Goal: Task Accomplishment & Management: Use online tool/utility

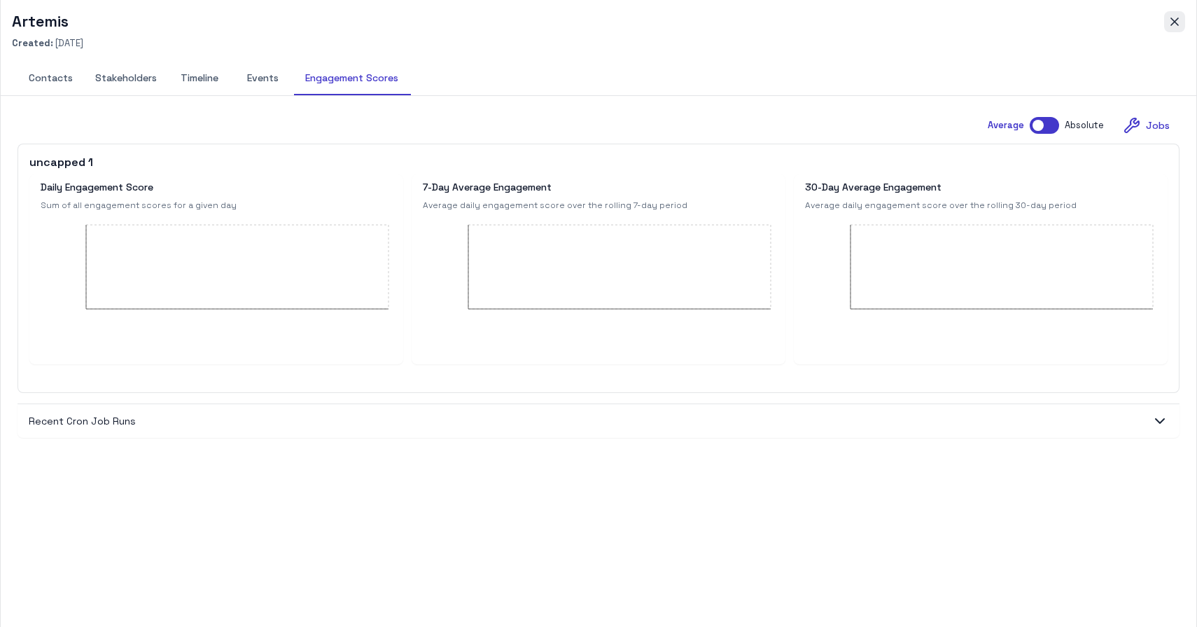
click at [1180, 22] on icon "button" at bounding box center [1175, 22] width 14 height 14
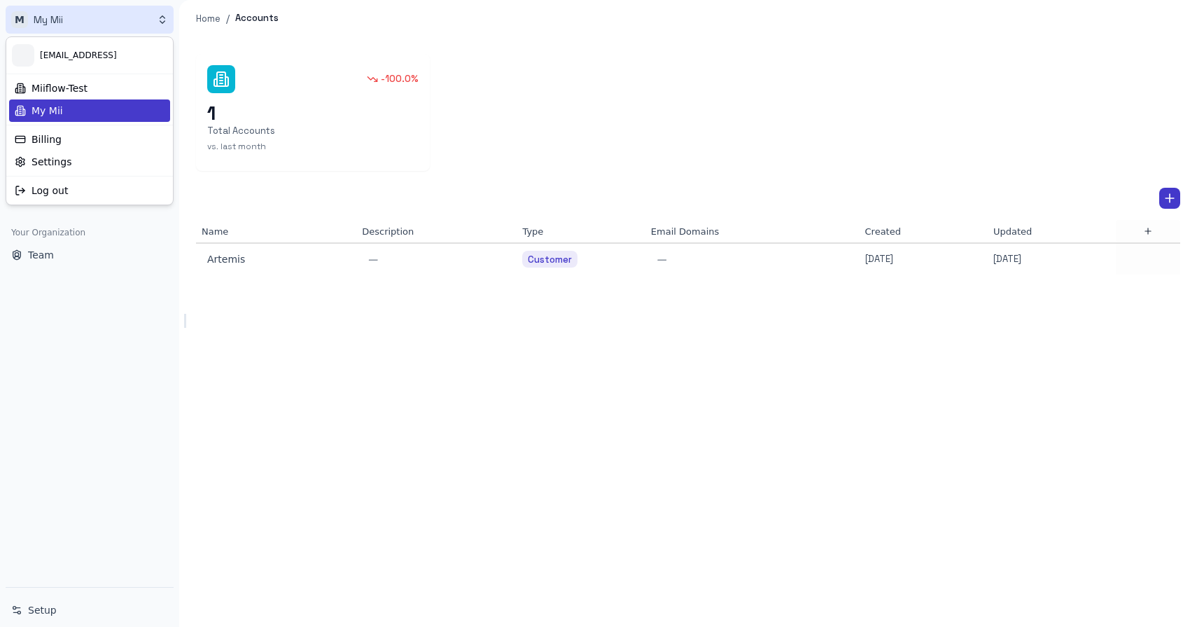
click at [74, 17] on html "M My Mii Home Dashboards Accounts Accounts Contacts Activity Graph Your Organiz…" at bounding box center [598, 313] width 1197 height 627
click at [227, 262] on html "M My Mii Home Dashboards Accounts Accounts Contacts Activity Graph Your Organiz…" at bounding box center [598, 313] width 1197 height 627
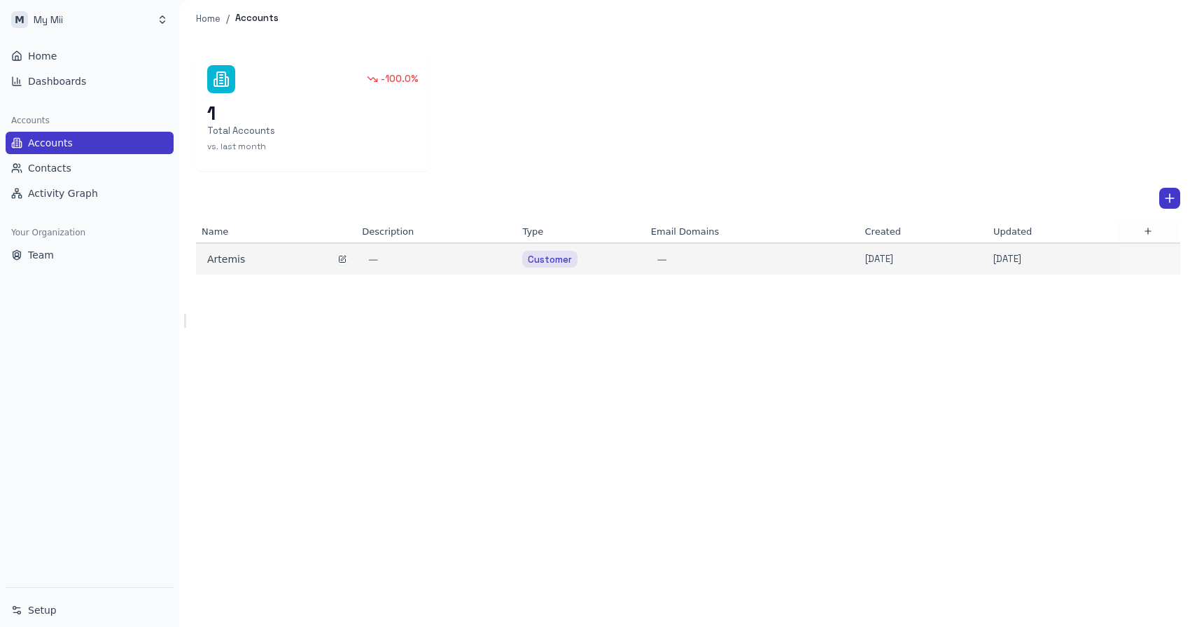
click at [225, 263] on div "Artemis" at bounding box center [276, 259] width 138 height 14
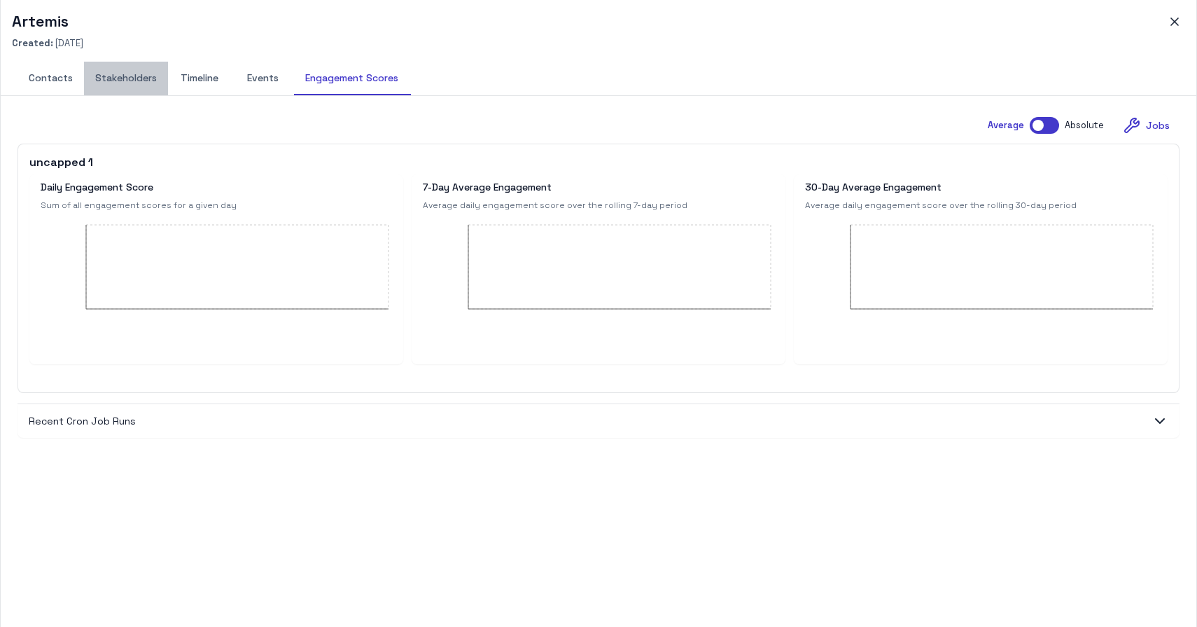
click at [130, 82] on button "Stakeholders" at bounding box center [126, 79] width 84 height 34
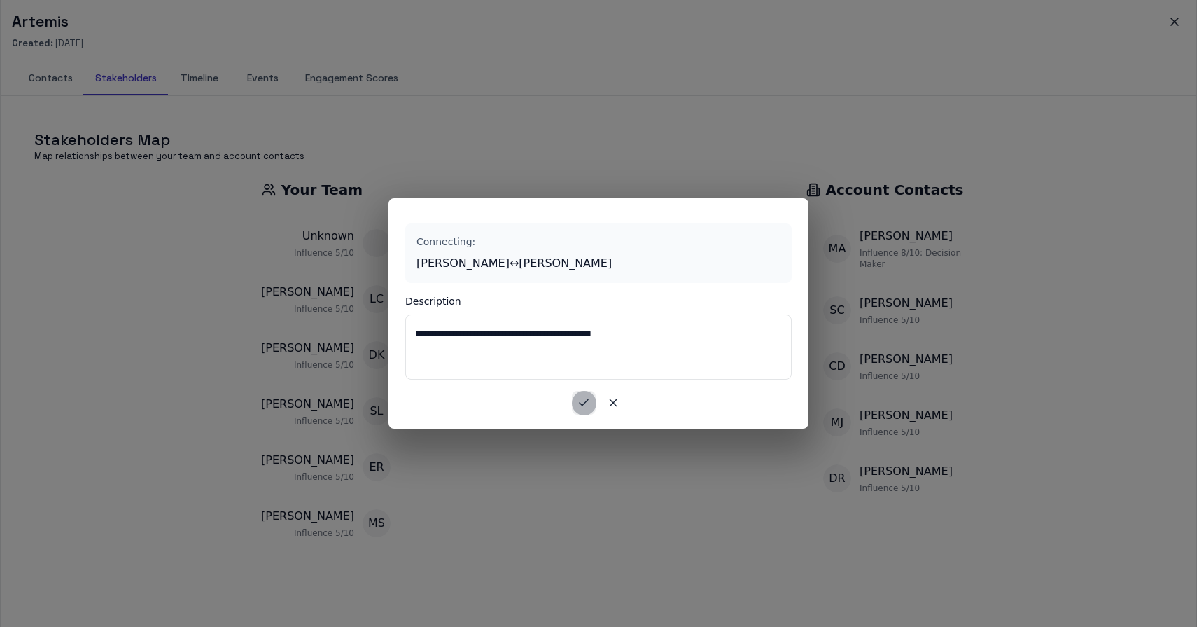
click at [580, 400] on icon "button" at bounding box center [584, 402] width 13 height 13
click at [577, 403] on button "button" at bounding box center [584, 403] width 24 height 24
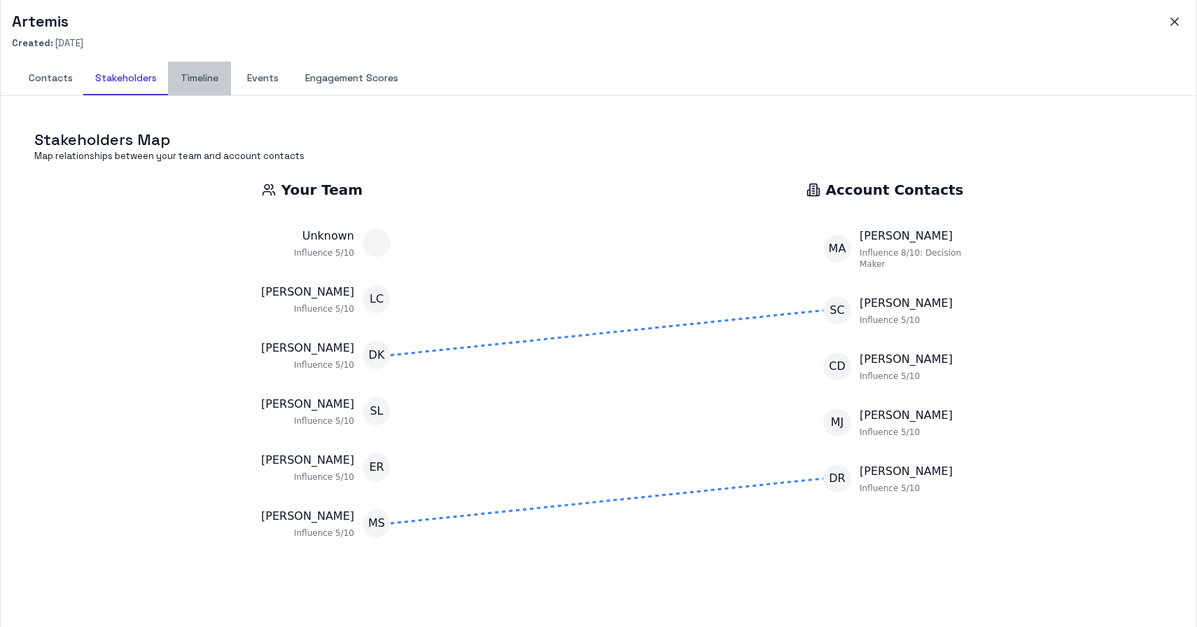
click at [201, 74] on button "Timeline" at bounding box center [199, 79] width 63 height 34
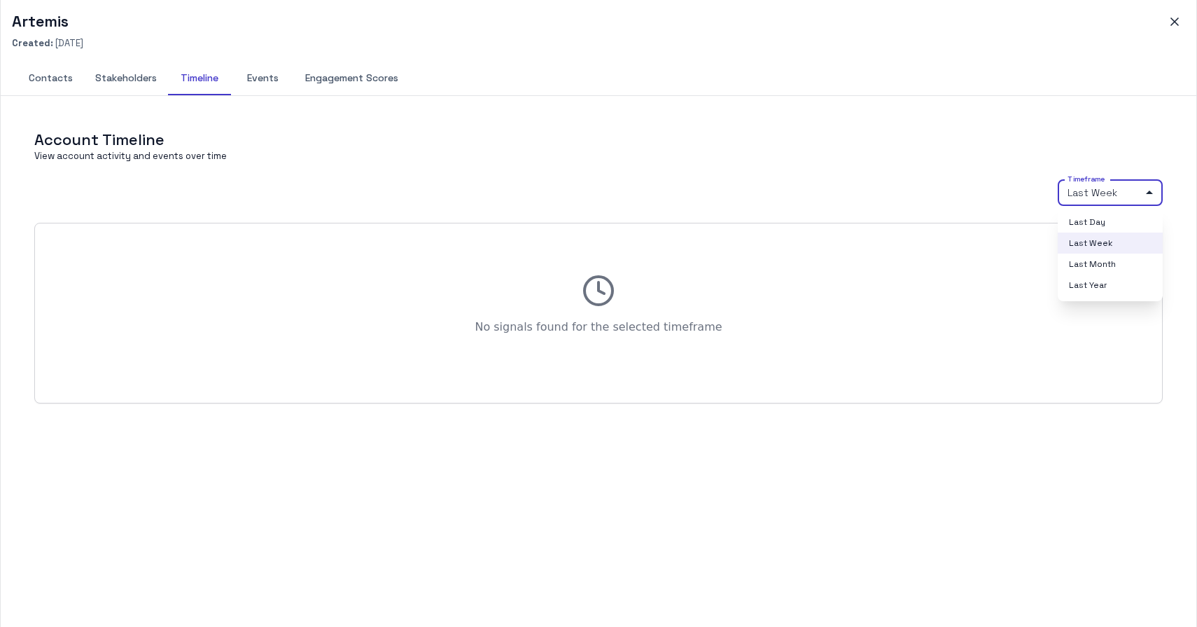
click at [1094, 202] on body "M My Mii Home Dashboards Accounts Accounts Contacts Activity Graph Your Organiz…" at bounding box center [598, 313] width 1197 height 627
click at [1097, 267] on li "Last Month" at bounding box center [1110, 263] width 105 height 21
click at [1140, 189] on body "M My Mii Home Dashboards Accounts Accounts Contacts Activity Graph Your Organiz…" at bounding box center [598, 313] width 1197 height 627
click at [1083, 282] on li "Last Year" at bounding box center [1110, 284] width 105 height 21
type input "****"
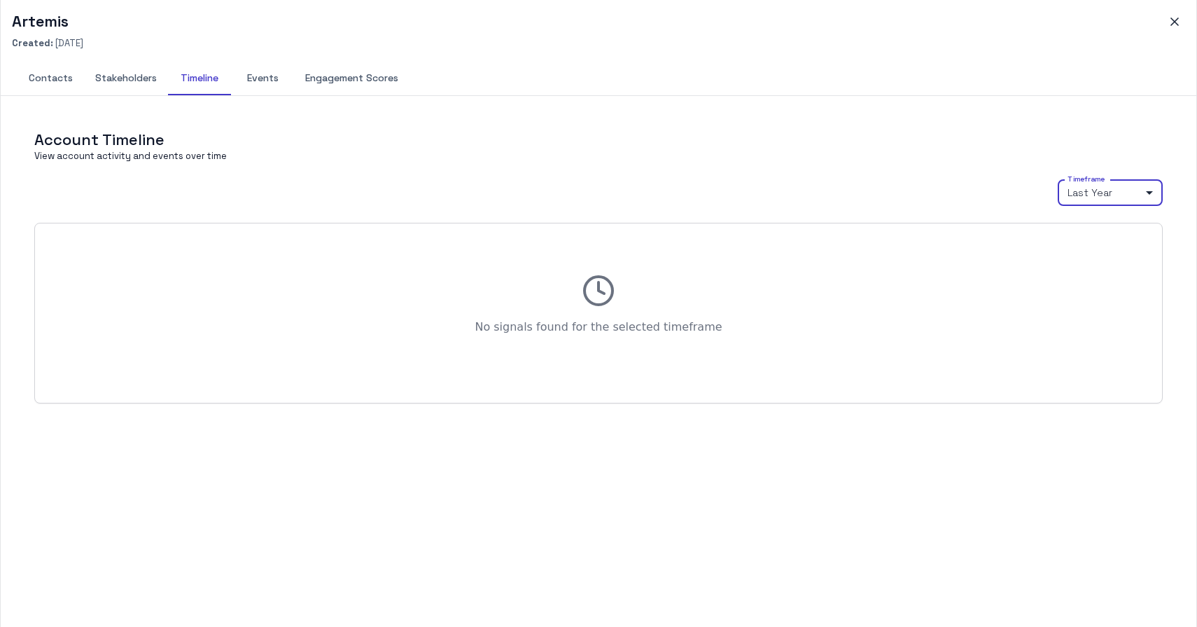
click at [346, 76] on button "Engagement Scores" at bounding box center [352, 79] width 116 height 34
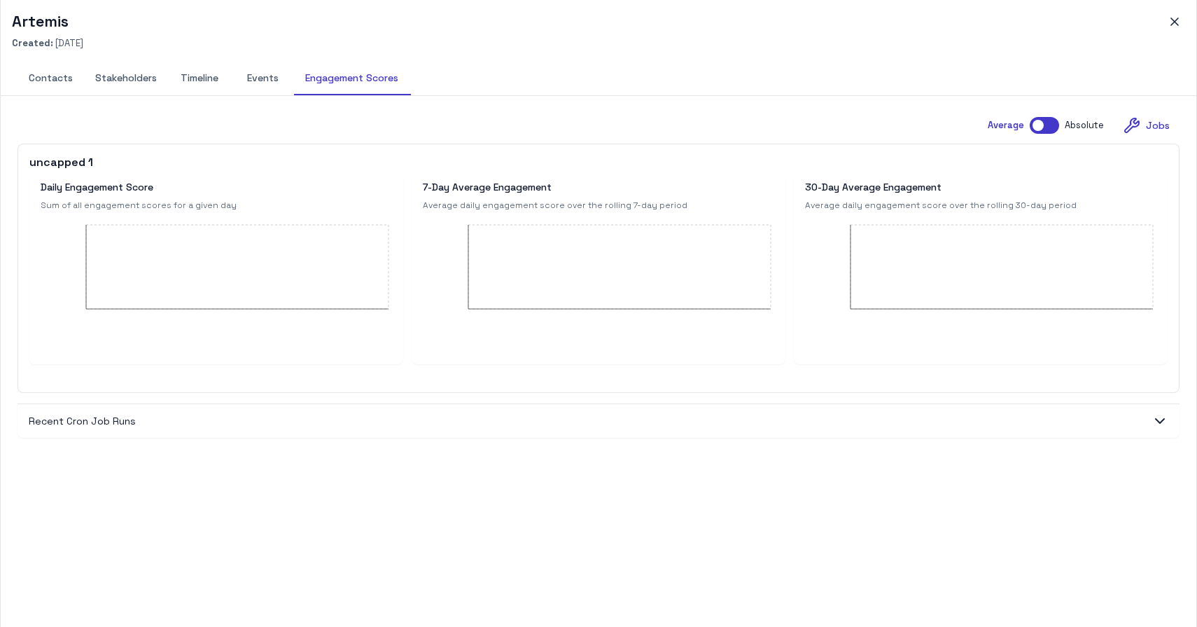
click at [256, 78] on button "Events" at bounding box center [262, 79] width 63 height 34
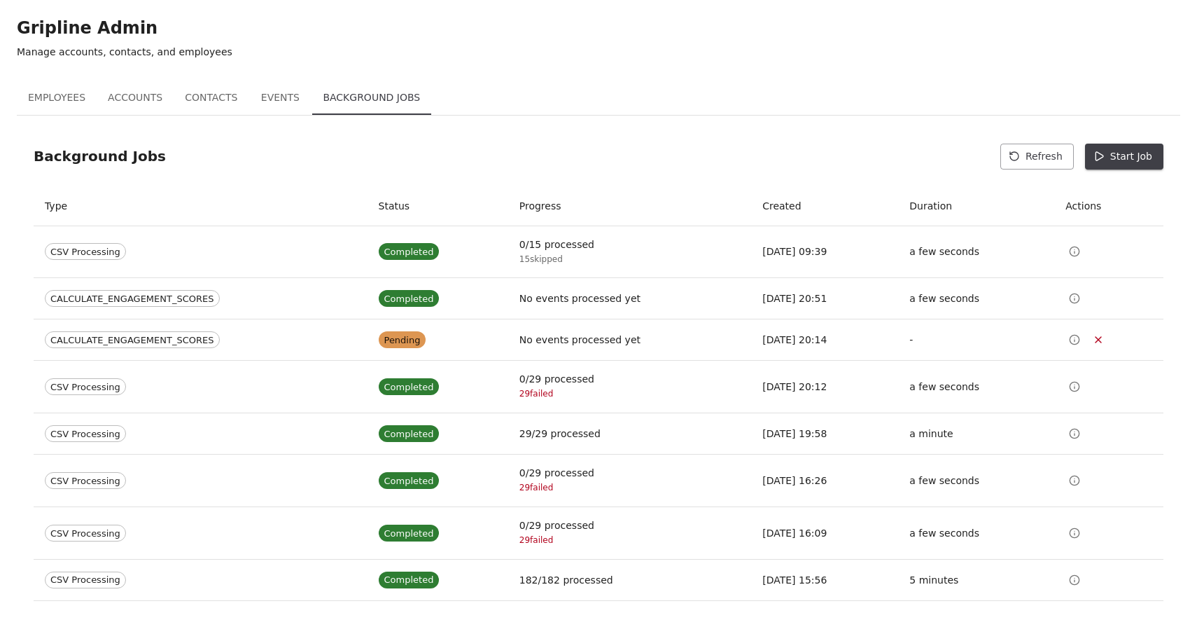
click at [1138, 161] on button "Start Job" at bounding box center [1124, 157] width 78 height 26
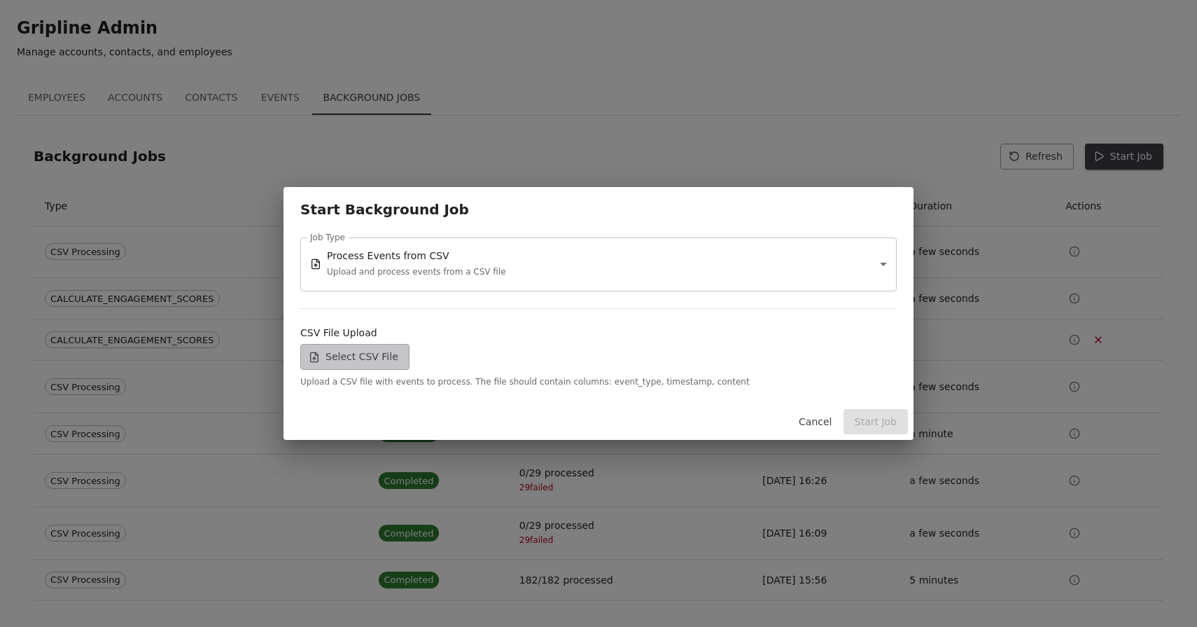
click at [372, 358] on label "Select CSV File" at bounding box center [354, 357] width 109 height 26
click at [0, 0] on input "Select CSV File" at bounding box center [0, 0] width 0 height 0
click at [874, 417] on button "Start Job" at bounding box center [876, 422] width 64 height 26
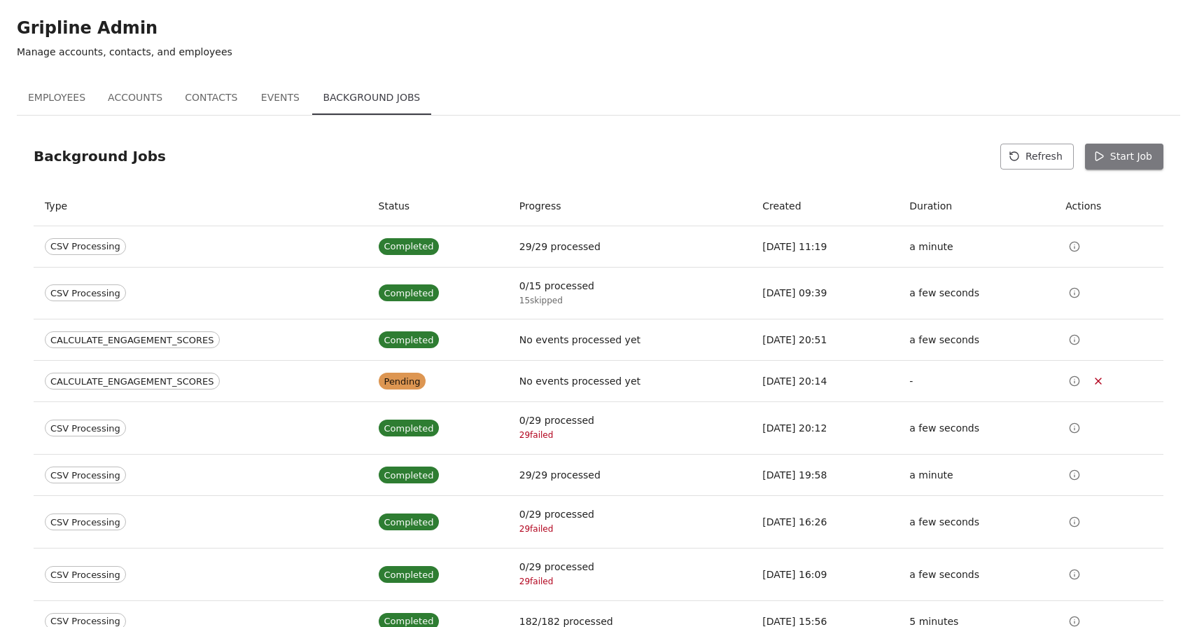
click at [1121, 160] on button "Start Job" at bounding box center [1124, 157] width 78 height 26
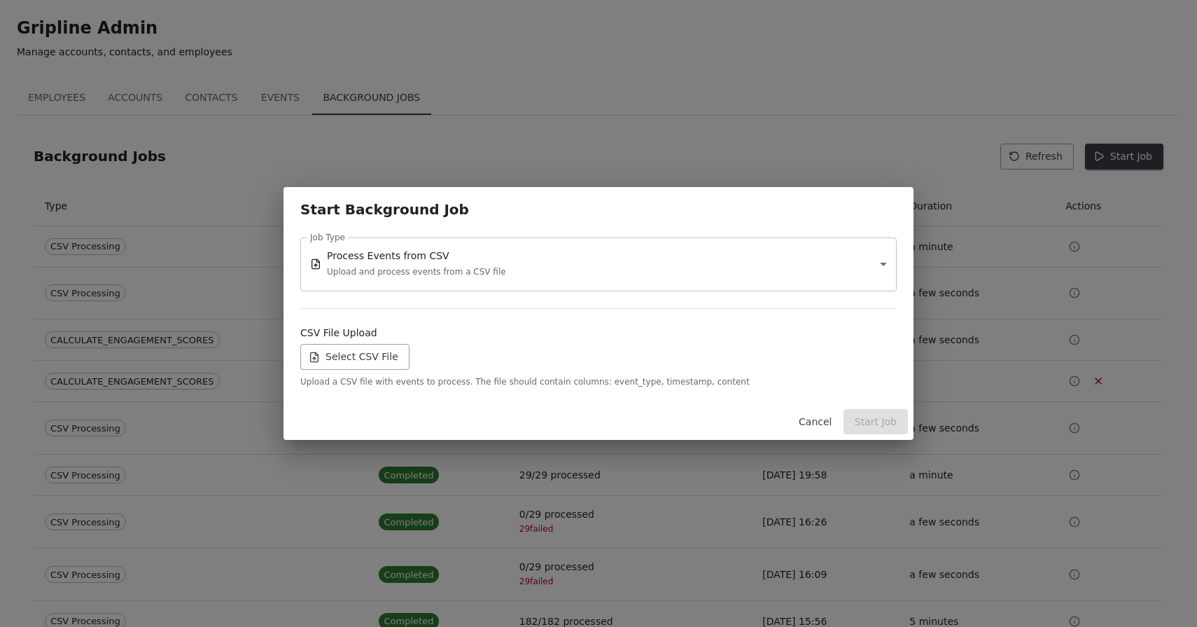
click at [353, 356] on label "Select CSV File" at bounding box center [354, 357] width 109 height 26
click at [0, 0] on input "Select CSV File" at bounding box center [0, 0] width 0 height 0
click at [882, 427] on button "Start Job" at bounding box center [876, 422] width 64 height 26
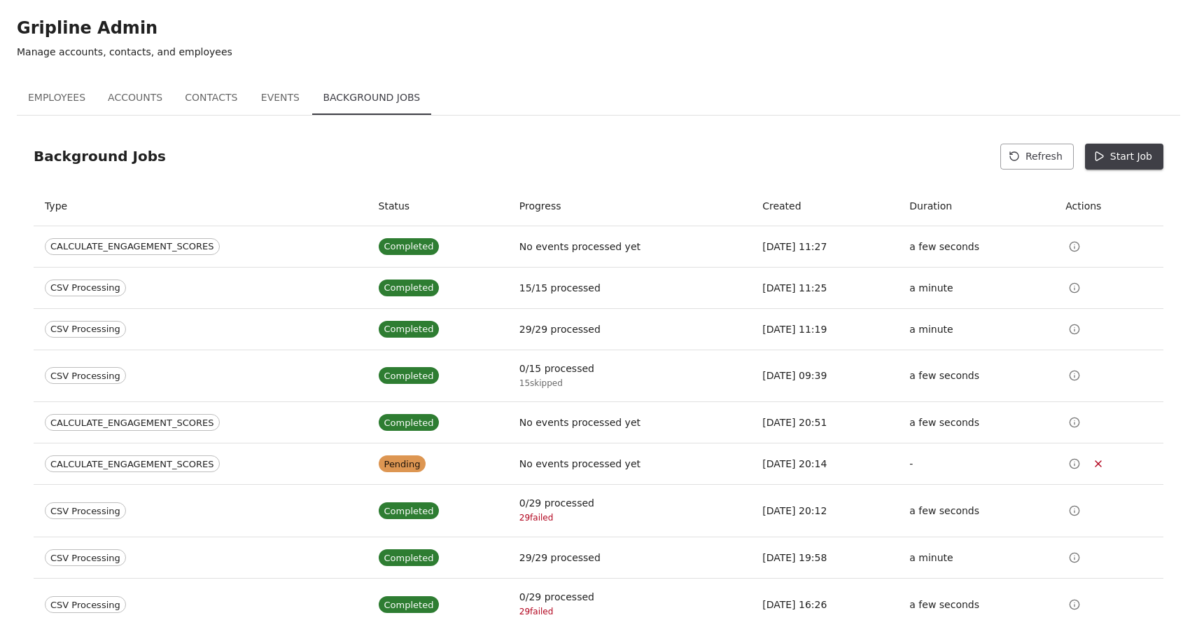
click at [1037, 156] on button "Refresh" at bounding box center [1037, 157] width 74 height 26
click at [1017, 162] on icon "button" at bounding box center [1014, 156] width 11 height 11
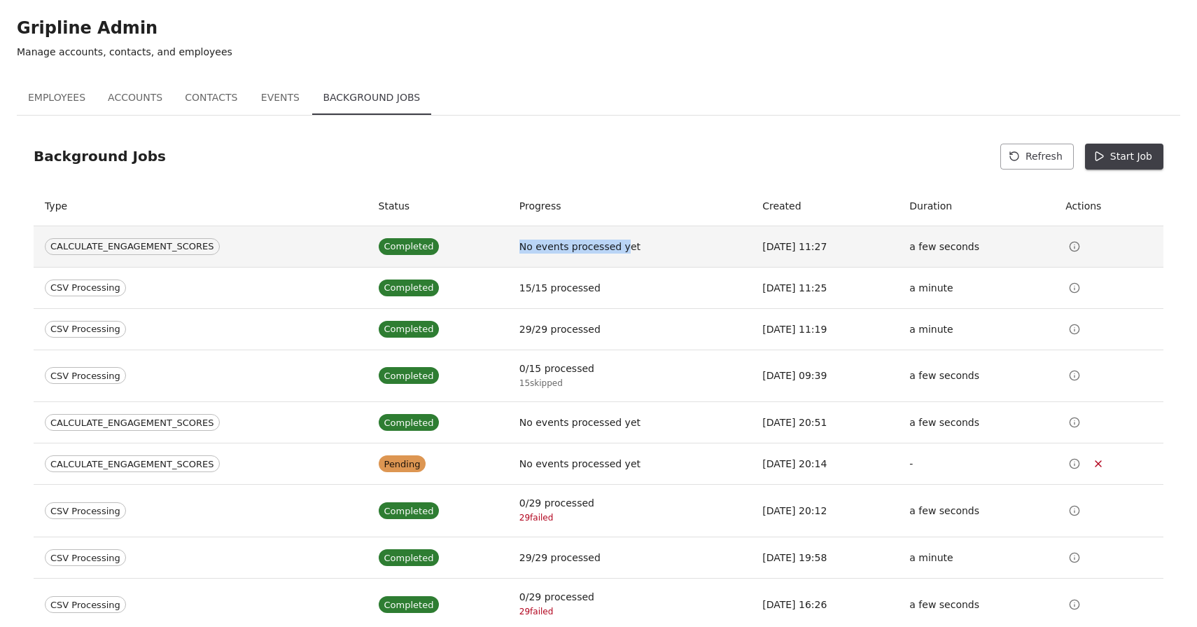
drag, startPoint x: 499, startPoint y: 245, endPoint x: 608, endPoint y: 245, distance: 109.2
click at [608, 245] on td "No events processed yet" at bounding box center [629, 245] width 243 height 41
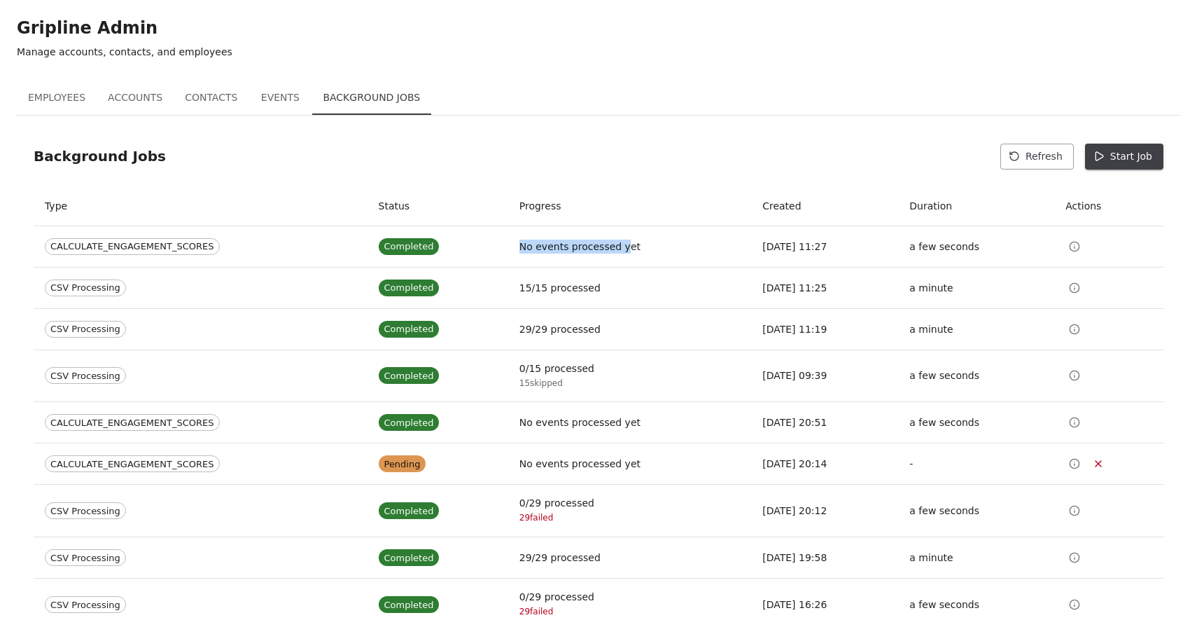
click at [1115, 164] on button "Start Job" at bounding box center [1124, 157] width 78 height 26
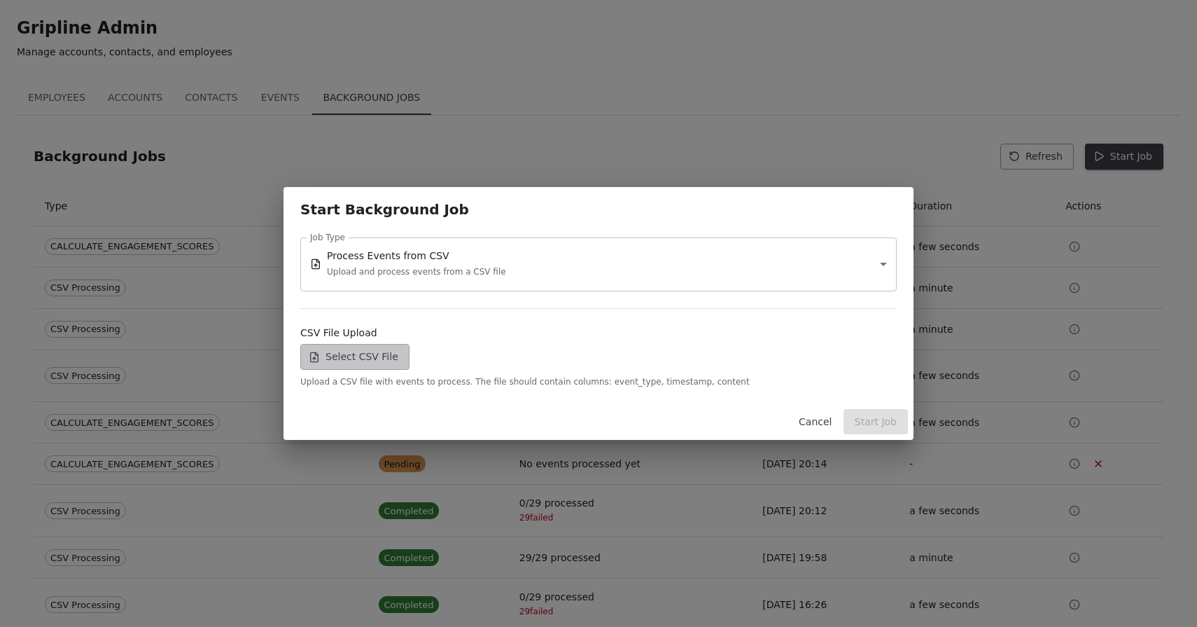
click at [360, 359] on label "Select CSV File" at bounding box center [354, 357] width 109 height 26
click at [0, 0] on input "Select CSV File" at bounding box center [0, 0] width 0 height 0
click at [880, 425] on button "Start Job" at bounding box center [876, 422] width 64 height 26
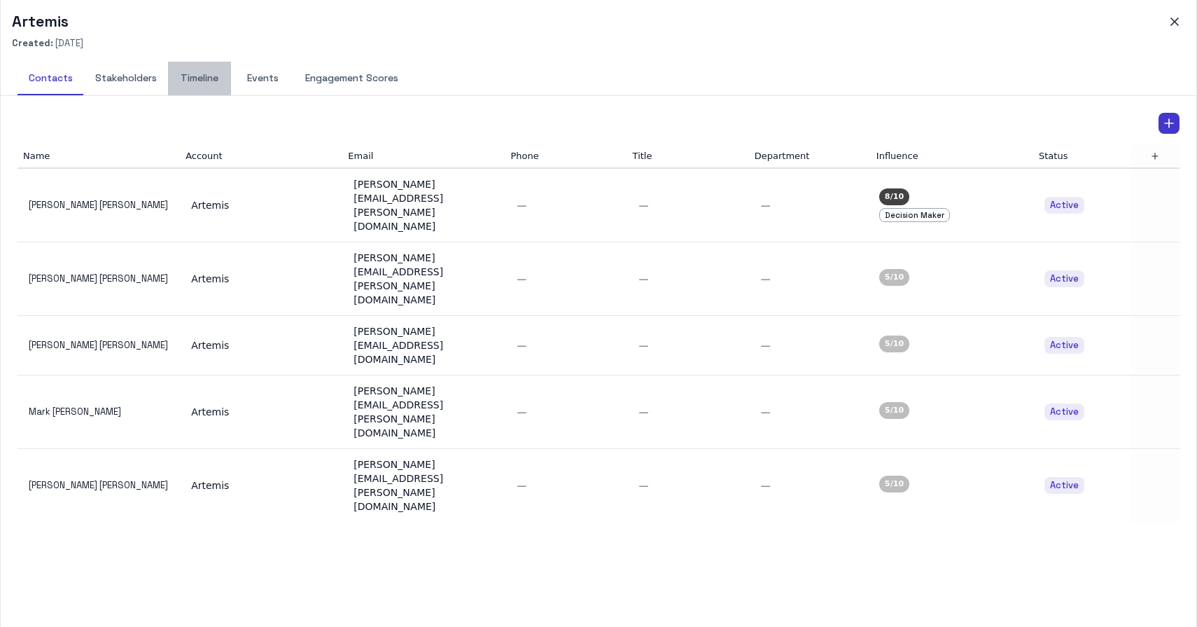
click at [210, 79] on button "Timeline" at bounding box center [199, 79] width 63 height 34
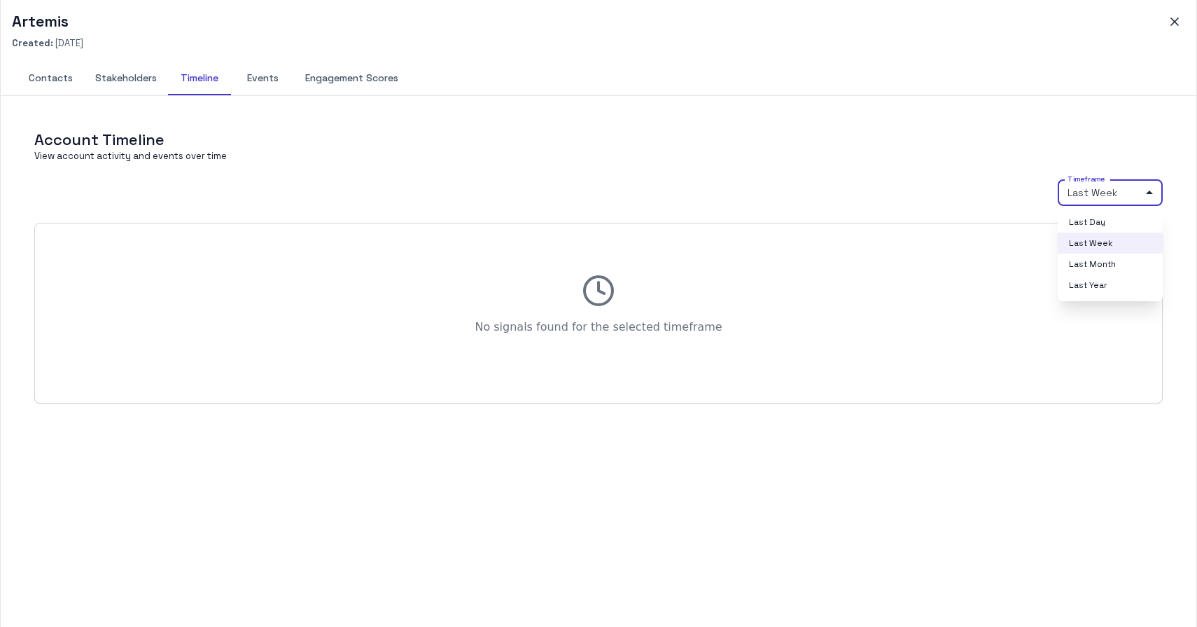
click at [1089, 197] on body "M My Mii Home Dashboards Accounts Accounts Contacts Activity Graph Your Organiz…" at bounding box center [598, 313] width 1197 height 627
click at [1096, 286] on li "Last Year" at bounding box center [1110, 284] width 105 height 21
type input "****"
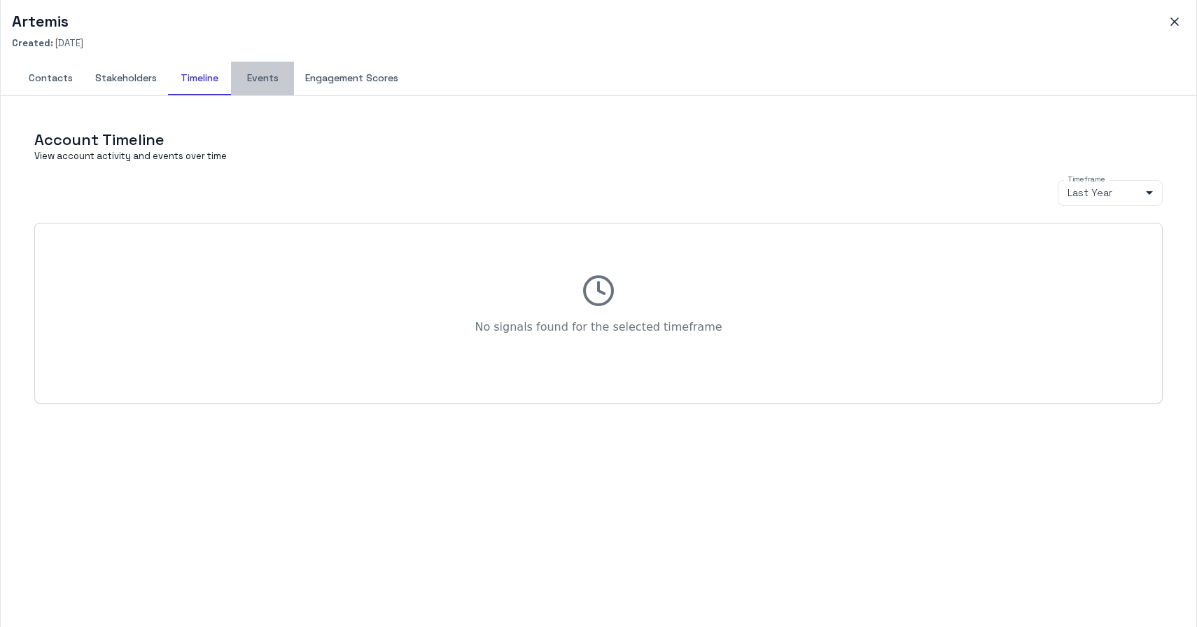
click at [267, 84] on button "Events" at bounding box center [262, 79] width 63 height 34
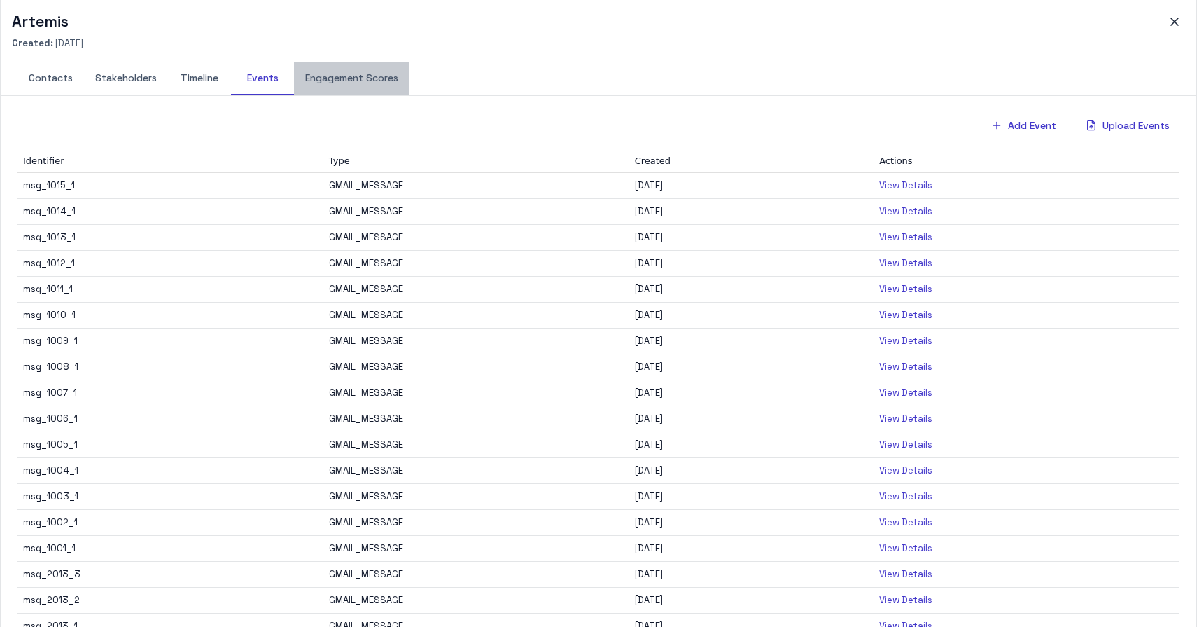
click at [361, 79] on button "Engagement Scores" at bounding box center [352, 79] width 116 height 34
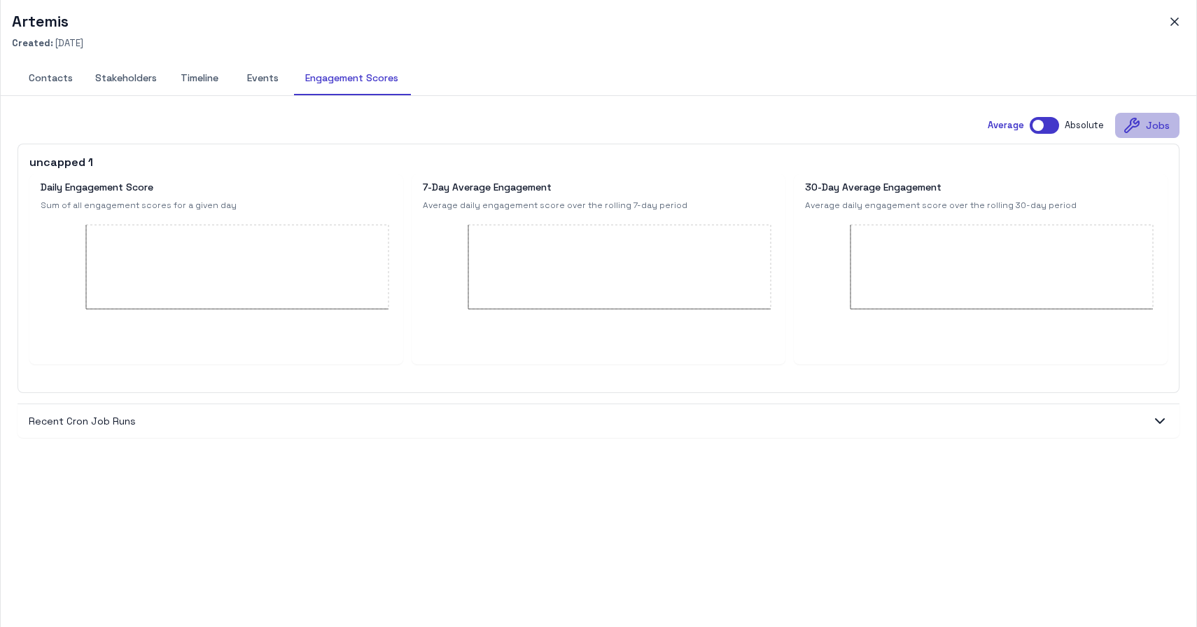
click at [1136, 124] on icon "button" at bounding box center [1132, 125] width 14 height 14
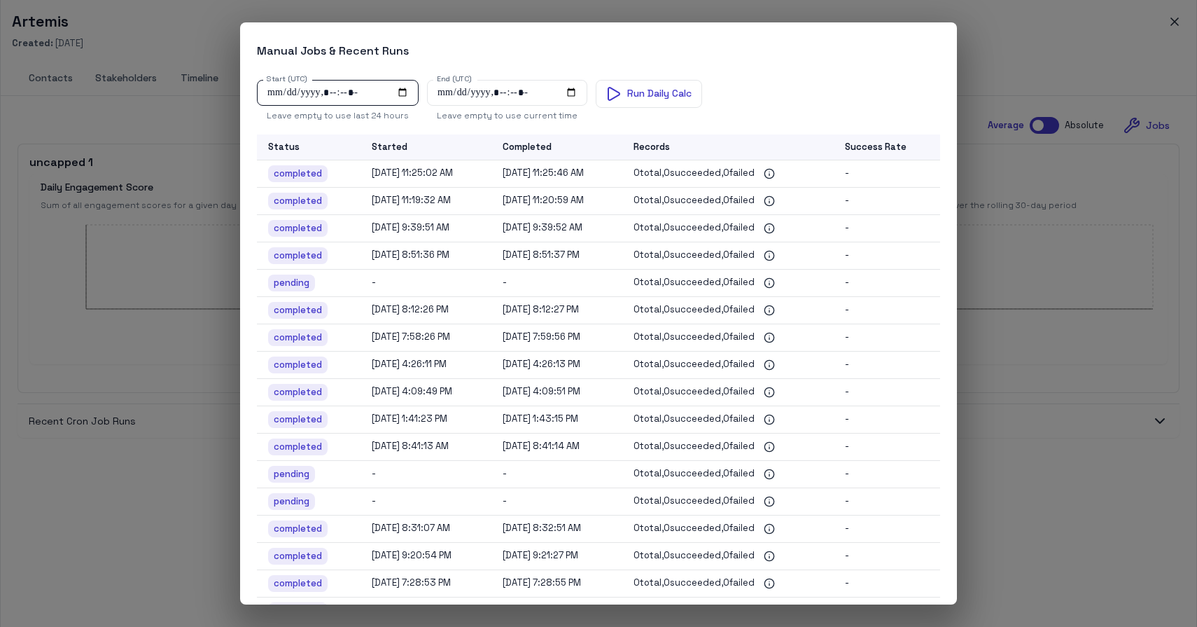
click at [391, 90] on input "Start (UTC)" at bounding box center [338, 93] width 162 height 26
click at [400, 94] on input "Start (UTC)" at bounding box center [338, 93] width 162 height 26
type input "**********"
click at [643, 132] on div "Start (UTC) Start (UTC) Leave empty to use last 24 hours End (UTC) End (UTC) Le…" at bounding box center [598, 337] width 717 height 536
click at [643, 101] on button "Run Daily Calc" at bounding box center [649, 94] width 106 height 28
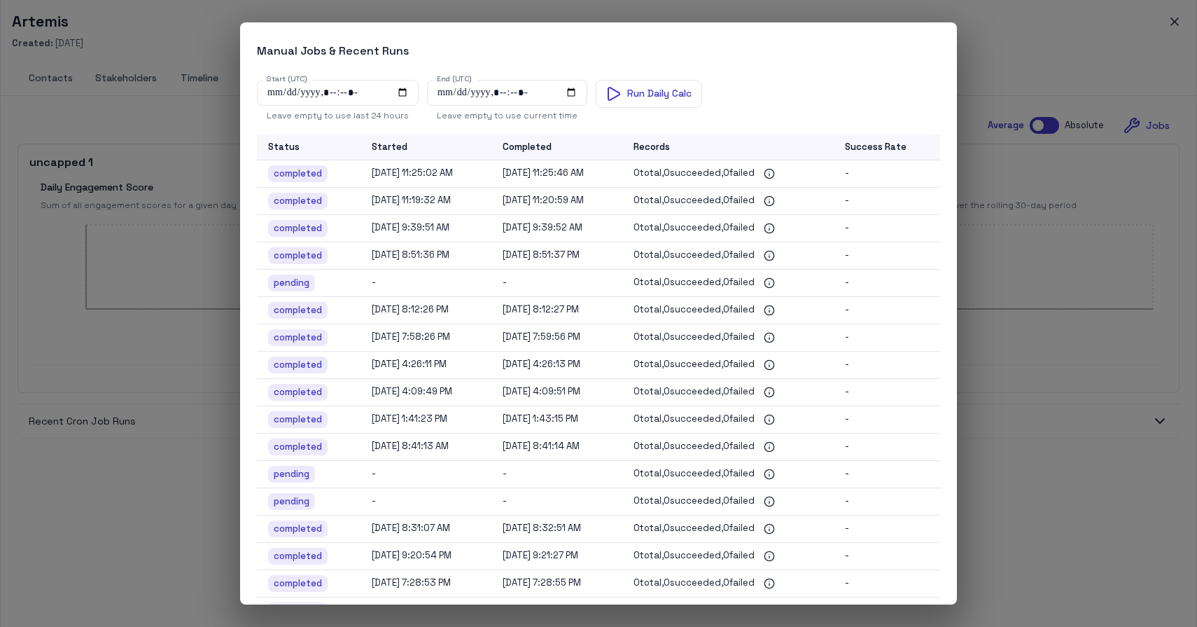
click at [163, 116] on div "Manual Jobs & Recent Runs Start (UTC) Start (UTC) Leave empty to use last 24 ho…" at bounding box center [598, 313] width 1197 height 627
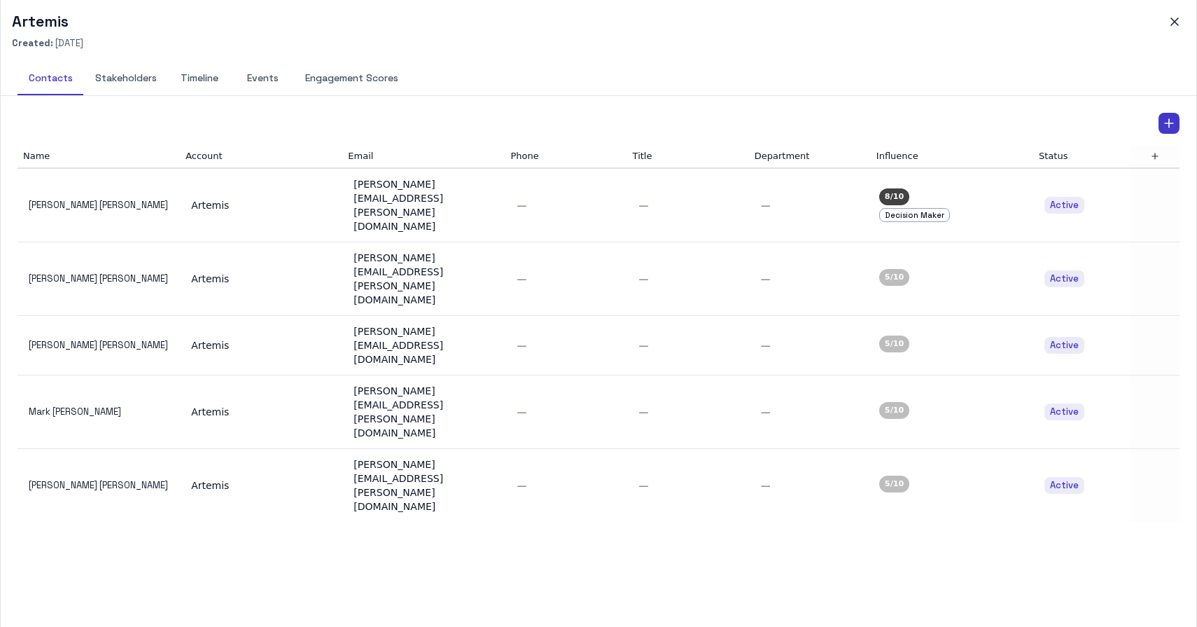
click at [372, 90] on button "Engagement Scores" at bounding box center [352, 79] width 116 height 34
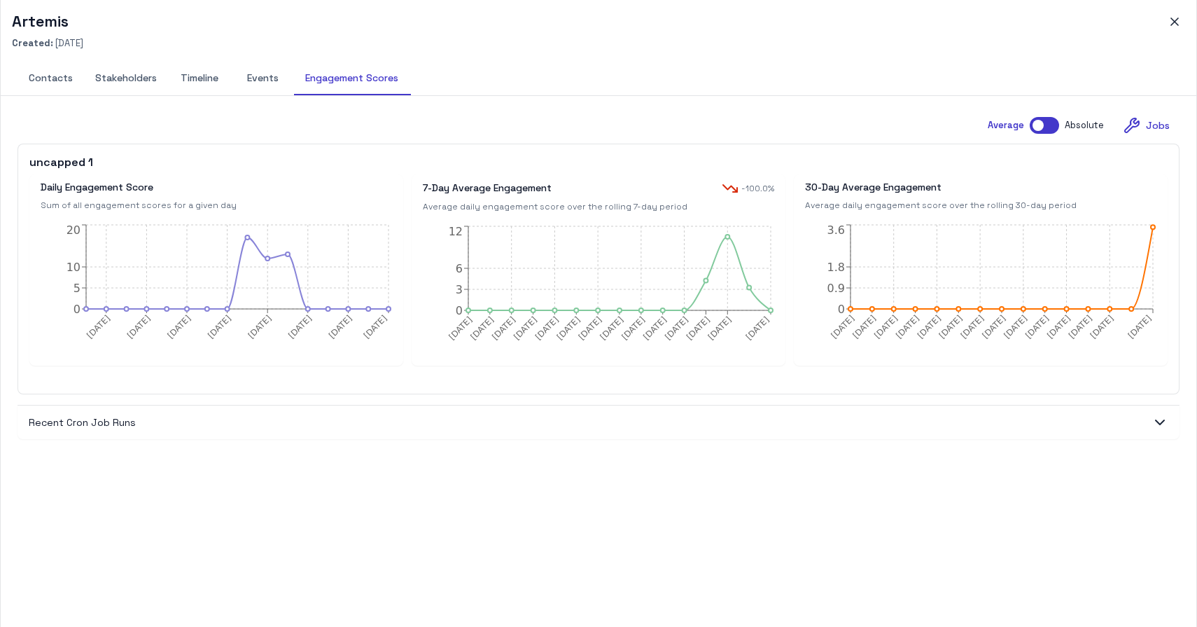
click at [200, 84] on button "Timeline" at bounding box center [199, 79] width 63 height 34
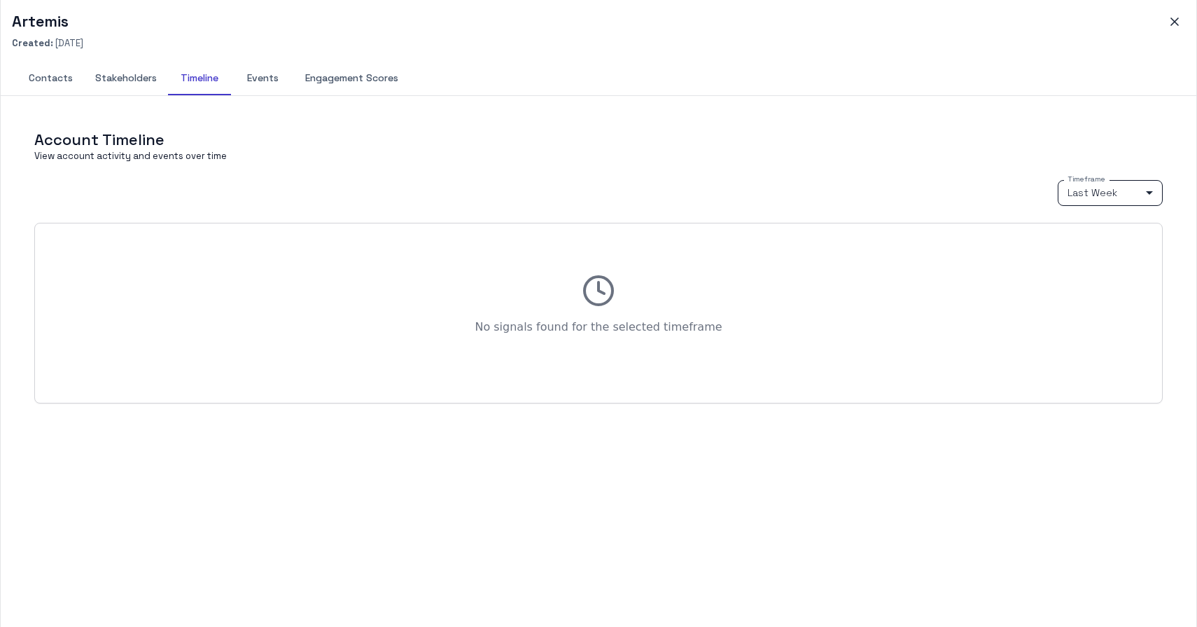
click at [1099, 190] on body "M My Mii Home Dashboards Accounts Accounts Contacts Activity Graph Your Organiz…" at bounding box center [598, 313] width 1197 height 627
click at [1094, 283] on li "Last Year" at bounding box center [1110, 284] width 105 height 21
type input "****"
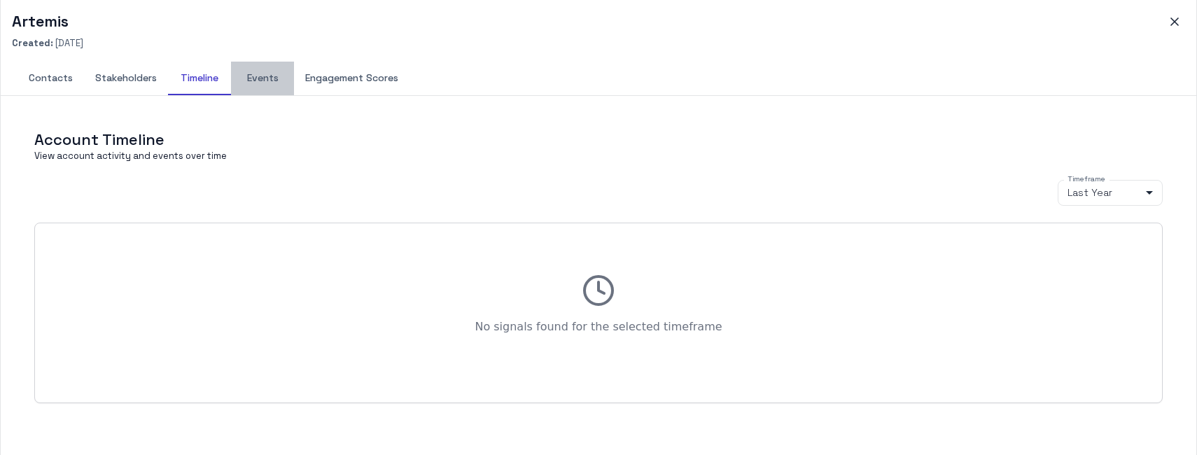
click at [267, 80] on button "Events" at bounding box center [262, 79] width 63 height 34
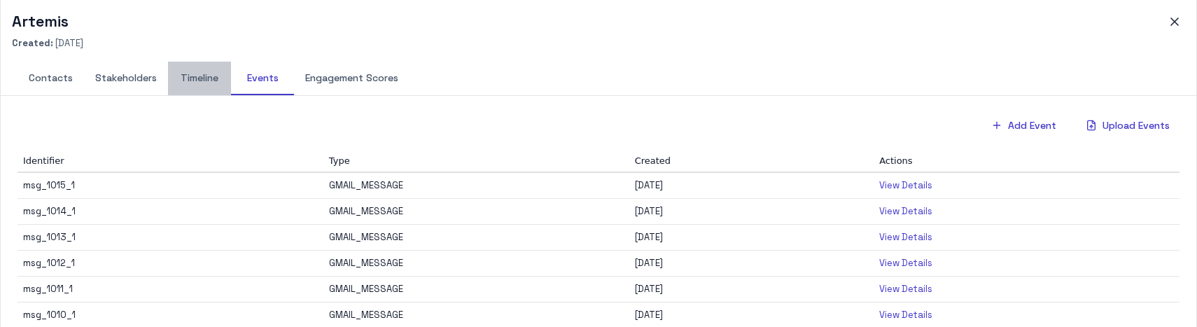
click at [207, 80] on button "Timeline" at bounding box center [199, 79] width 63 height 34
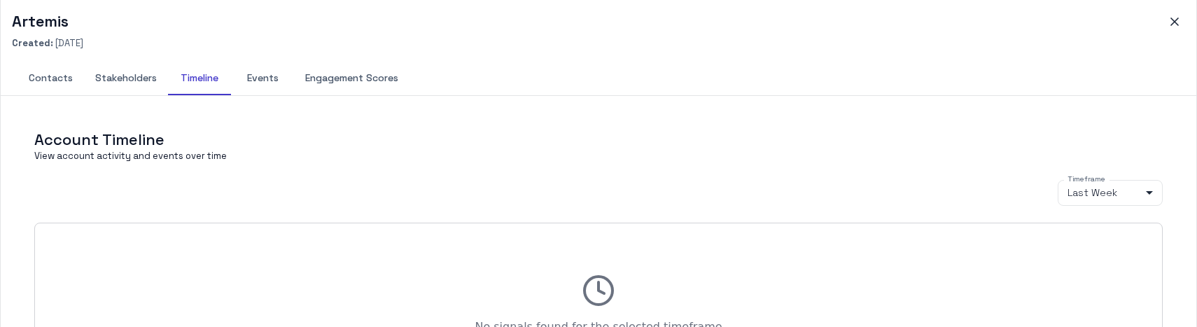
click at [517, 188] on div "Timeframe Last Week **** Timeframe" at bounding box center [598, 193] width 1129 height 26
click at [142, 85] on button "Stakeholders" at bounding box center [126, 79] width 84 height 34
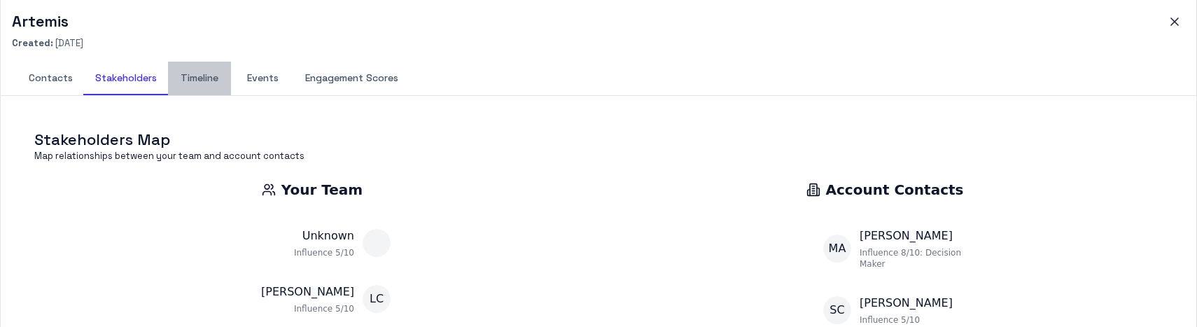
click at [207, 88] on button "Timeline" at bounding box center [199, 79] width 63 height 34
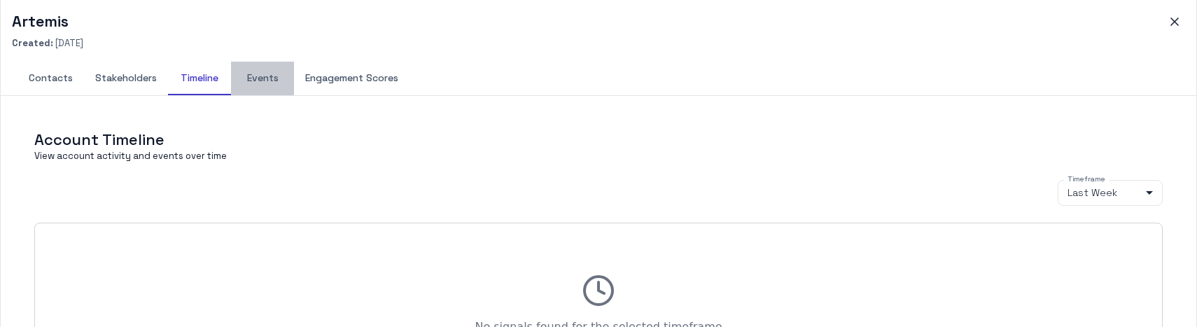
click at [260, 85] on button "Events" at bounding box center [262, 79] width 63 height 34
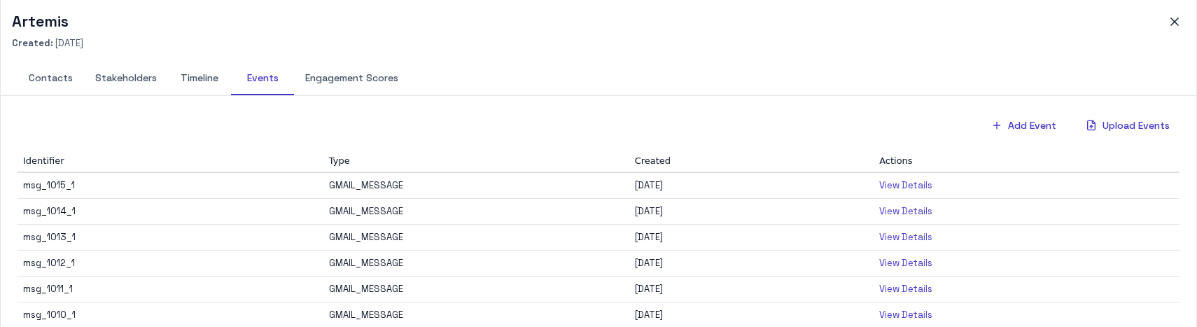
click at [342, 81] on button "Engagement Scores" at bounding box center [352, 79] width 116 height 34
